Goal: Information Seeking & Learning: Learn about a topic

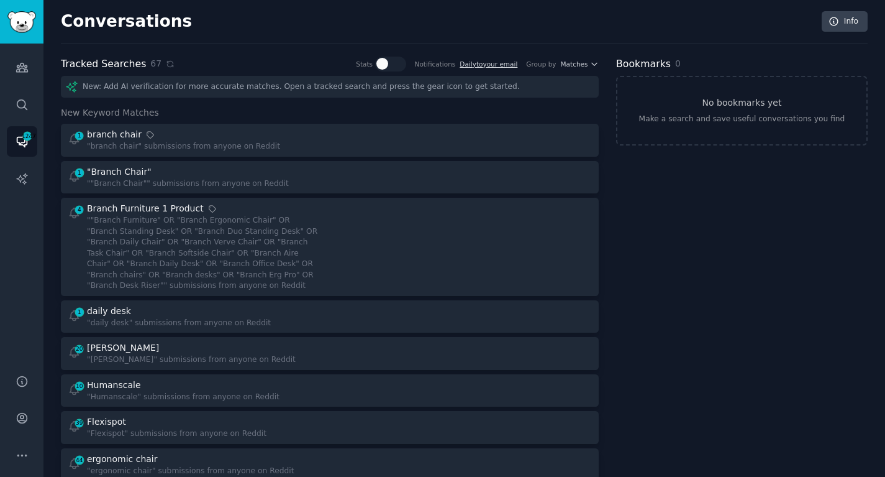
scroll to position [2420, 0]
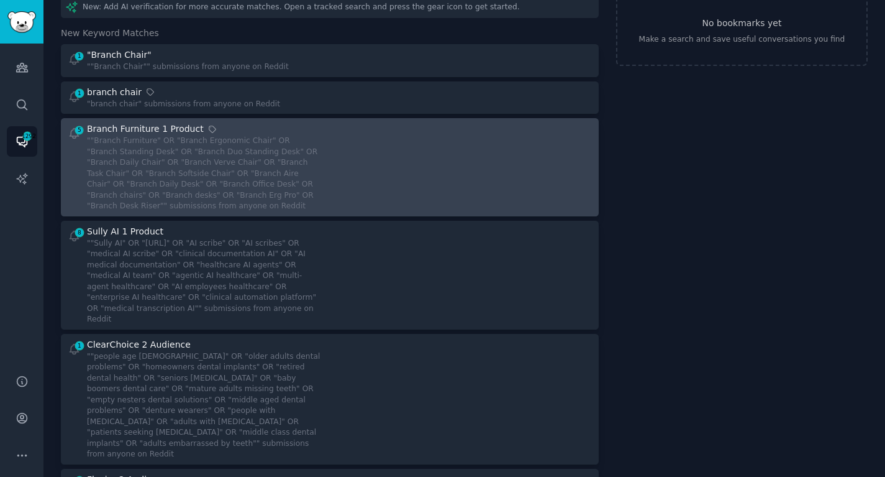
scroll to position [85, 0]
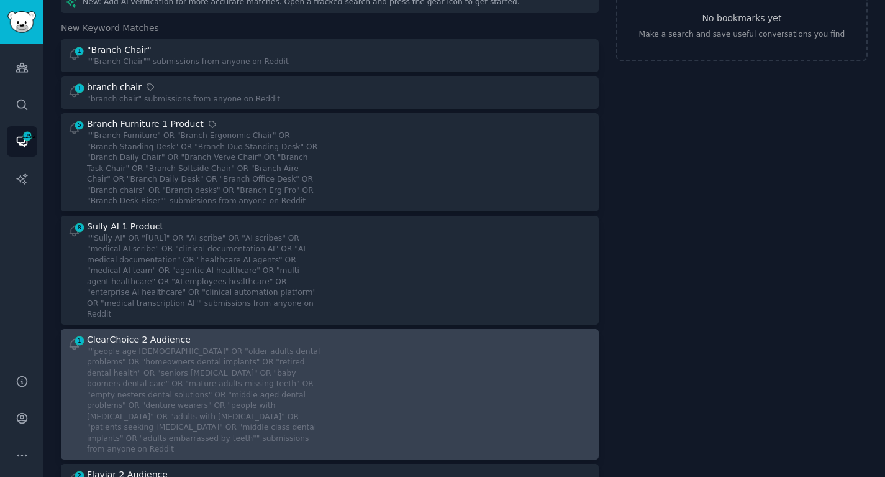
click at [204, 346] on div """people age [DEMOGRAPHIC_DATA]" OR "older adults dental problems" OR "homeowne…" at bounding box center [204, 400] width 234 height 109
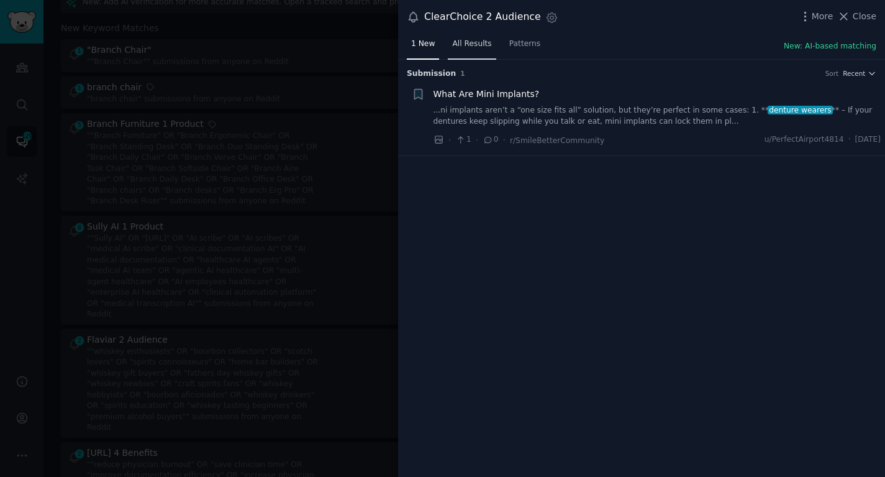
click at [465, 37] on link "All Results" at bounding box center [472, 46] width 48 height 25
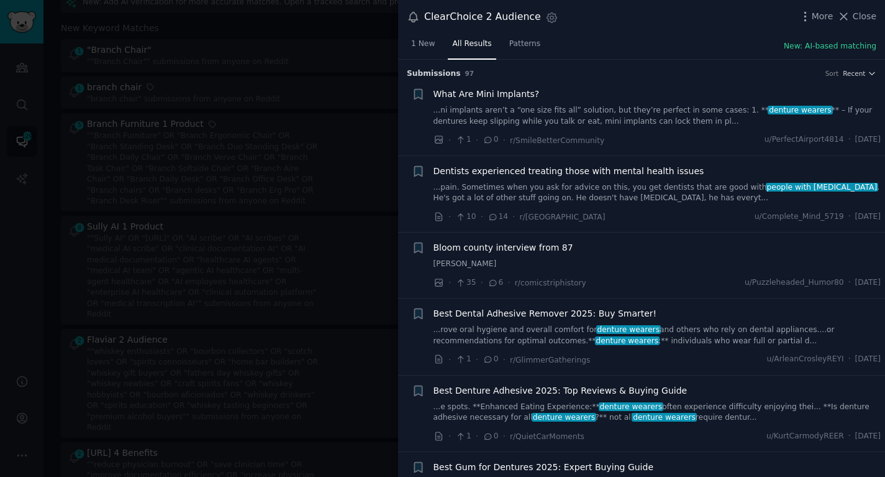
click at [844, 81] on li "+ What Are Mini Implants? ...ni implants aren’t a “one size fits all” solution,…" at bounding box center [641, 117] width 487 height 76
click at [849, 76] on span "Recent" at bounding box center [854, 73] width 22 height 9
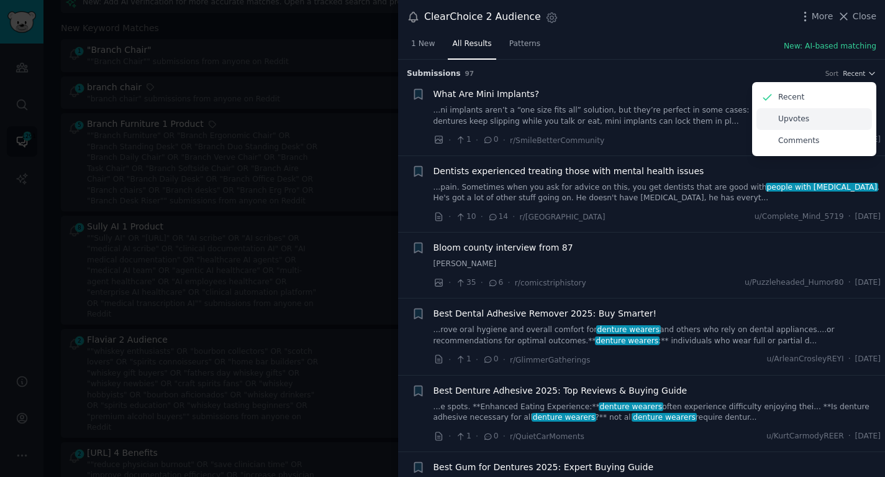
click at [817, 125] on div "Upvotes" at bounding box center [815, 119] width 116 height 22
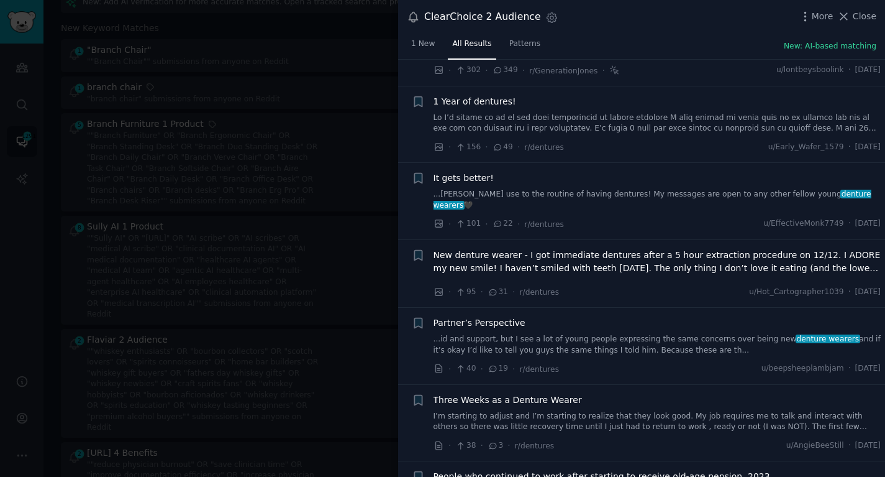
scroll to position [71, 0]
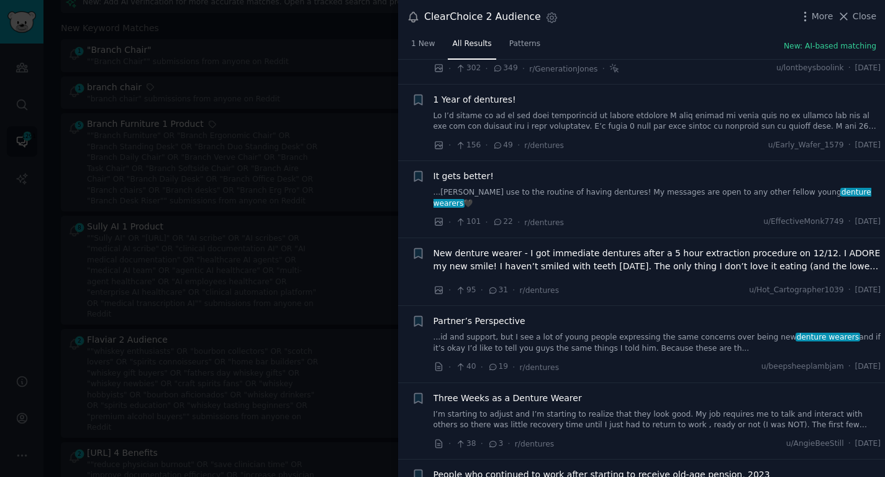
click at [505, 391] on span "Three Weeks as a Denture Wearer" at bounding box center [508, 397] width 149 height 13
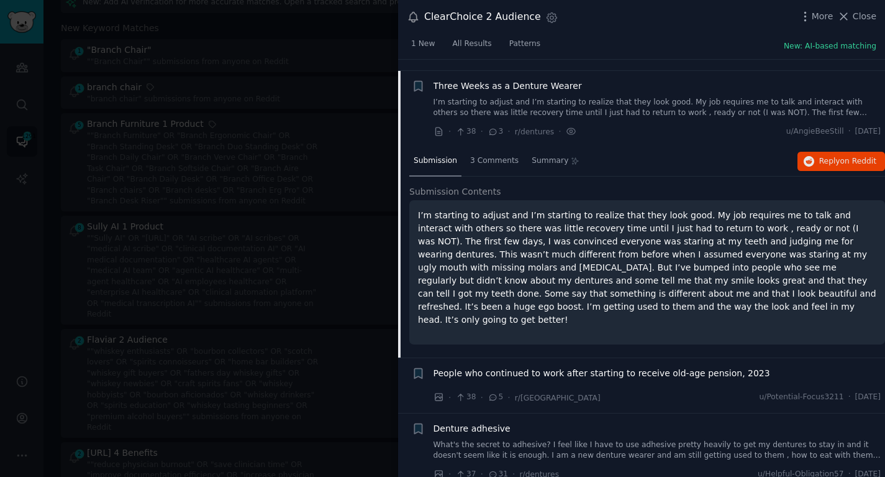
scroll to position [383, 0]
click at [812, 147] on div "Submission 3 Comments Summary Reply on Reddit" at bounding box center [647, 162] width 476 height 30
click at [820, 156] on span "Reply on Reddit" at bounding box center [848, 161] width 57 height 11
click at [333, 164] on div at bounding box center [442, 238] width 885 height 477
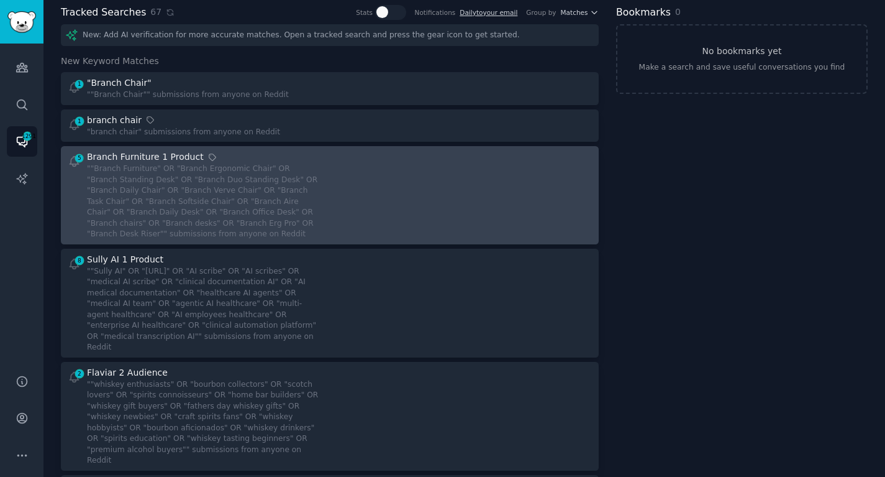
scroll to position [46, 0]
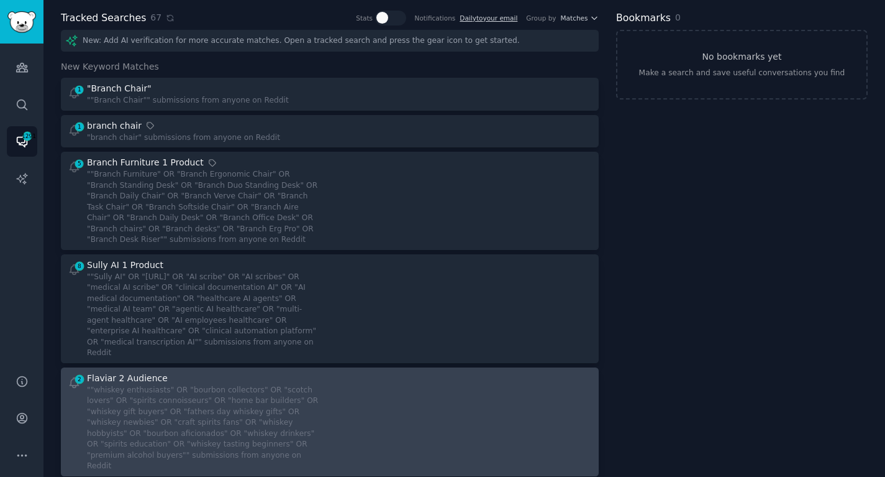
click at [299, 391] on div """whiskey enthusiasts" OR "bourbon collectors" OR "scotch lovers" OR "spirits c…" at bounding box center [204, 428] width 234 height 87
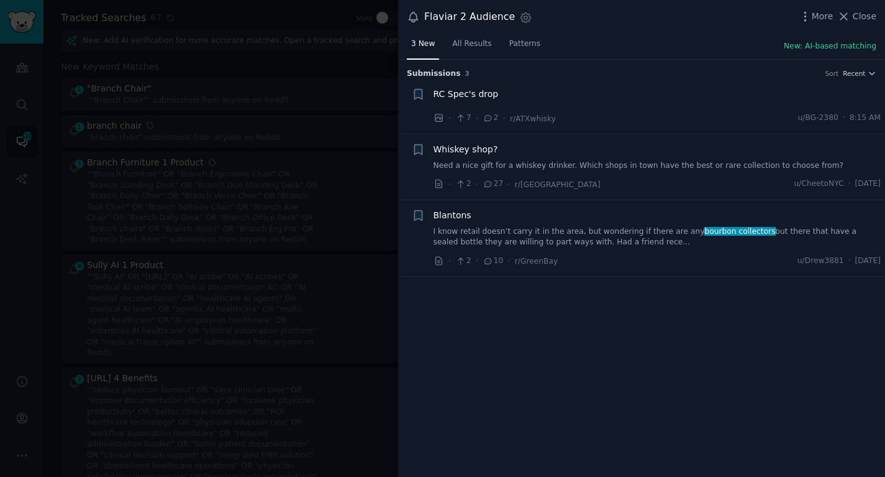
click at [484, 98] on span "RC Spec's drop" at bounding box center [466, 94] width 65 height 13
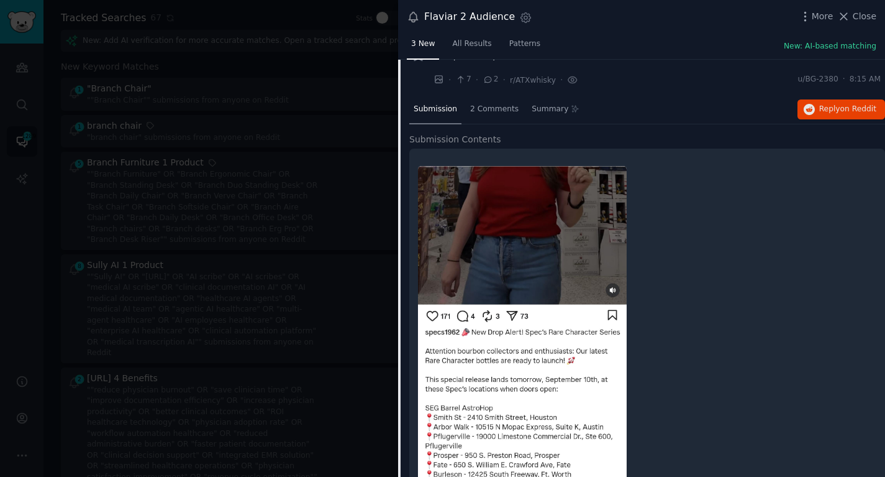
scroll to position [0, 0]
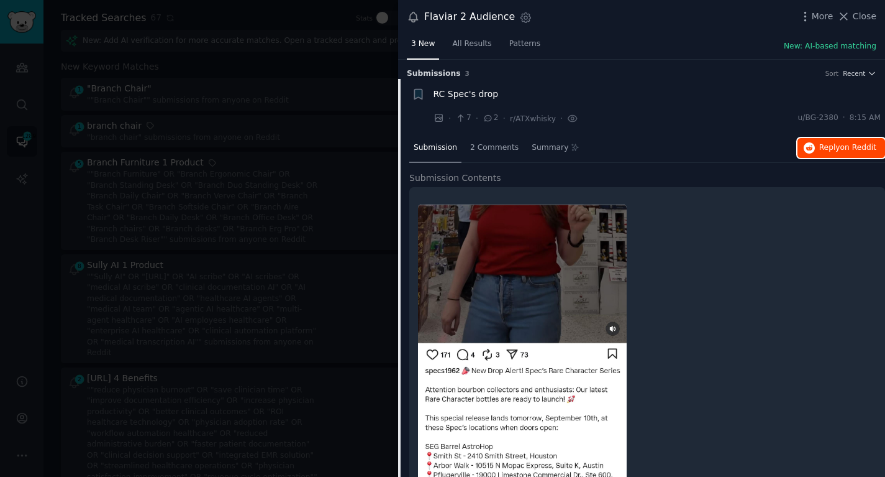
click at [856, 147] on span "on Reddit" at bounding box center [859, 147] width 36 height 9
